Goal: Navigation & Orientation: Find specific page/section

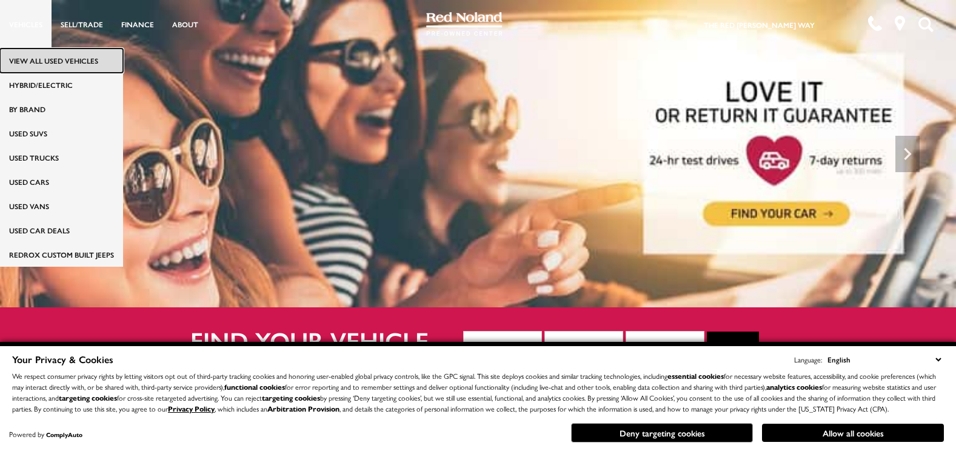
click at [41, 61] on link "View All Used Vehicles" at bounding box center [61, 61] width 123 height 24
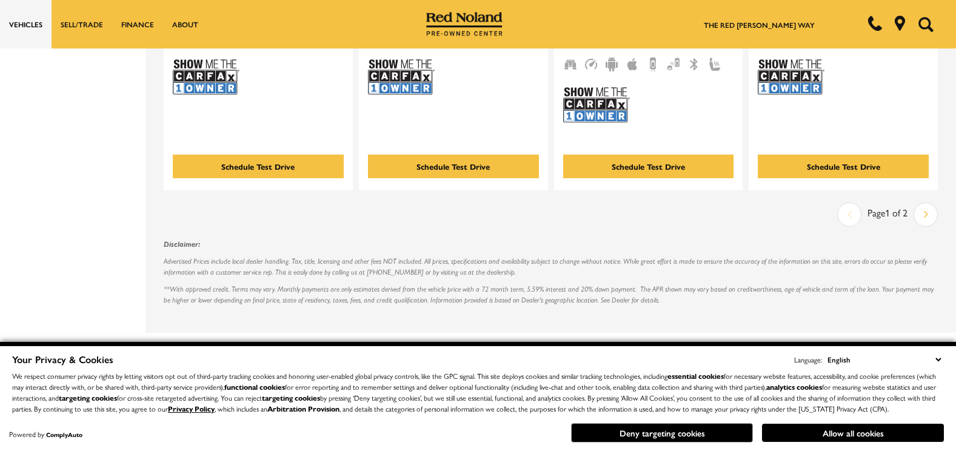
scroll to position [2693, 0]
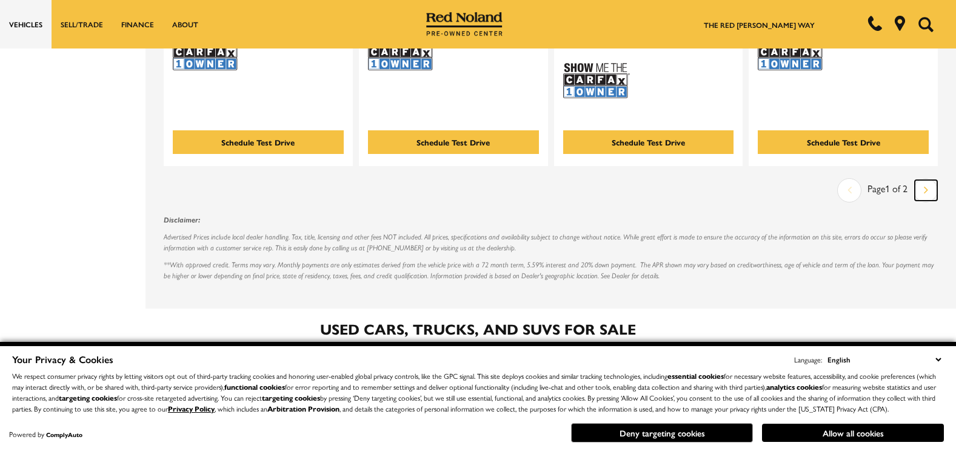
click at [938, 180] on link "Next" at bounding box center [926, 190] width 22 height 21
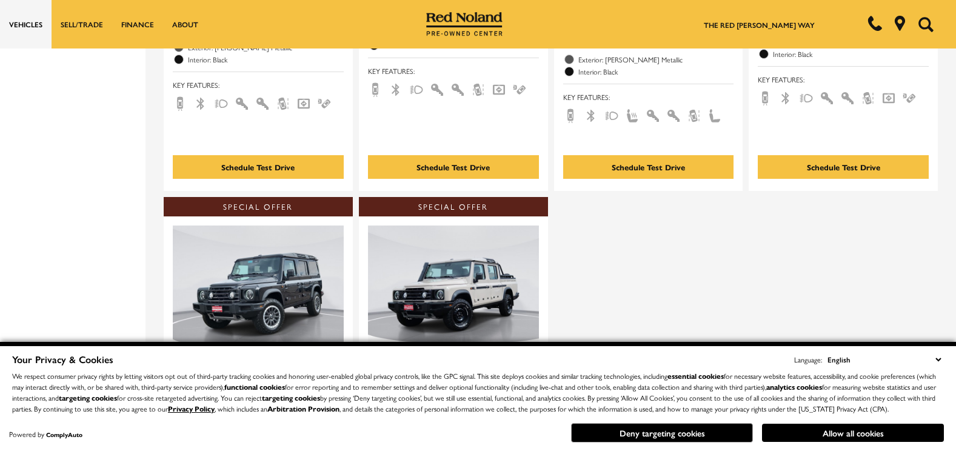
scroll to position [2062, 0]
